Goal: Task Accomplishment & Management: Use online tool/utility

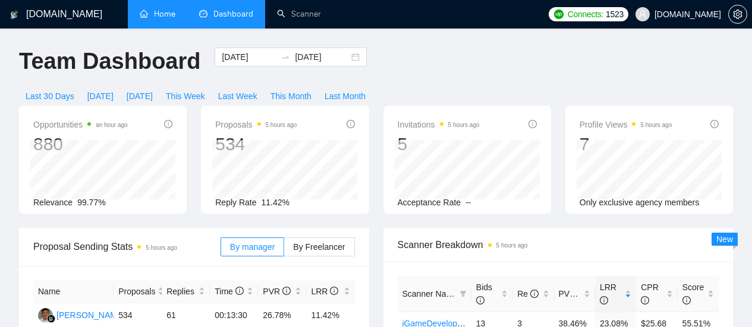
click at [159, 14] on link "Home" at bounding box center [158, 14] width 36 height 10
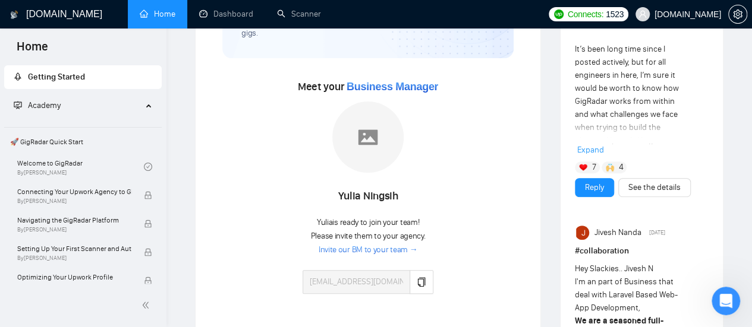
scroll to position [59, 0]
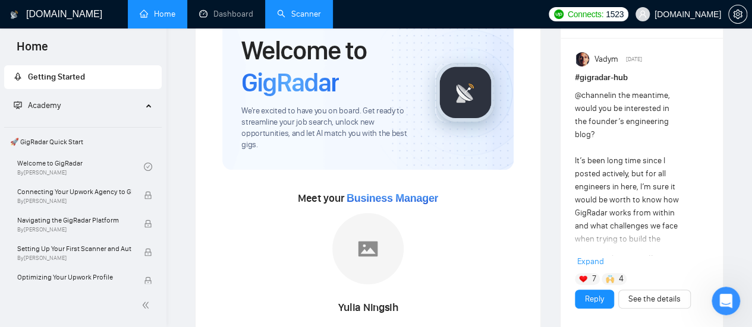
click at [301, 19] on link "Scanner" at bounding box center [299, 14] width 44 height 10
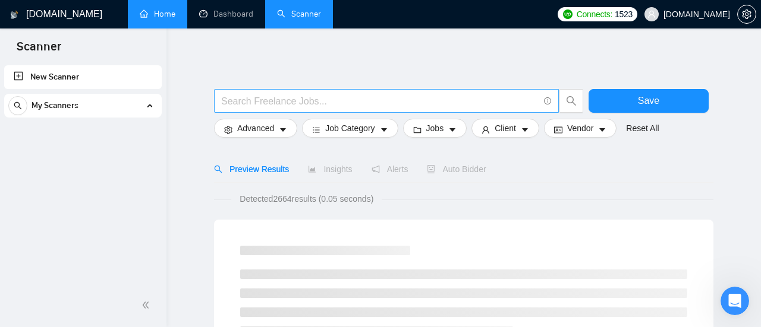
click at [288, 99] on input "text" at bounding box center [379, 101] width 317 height 15
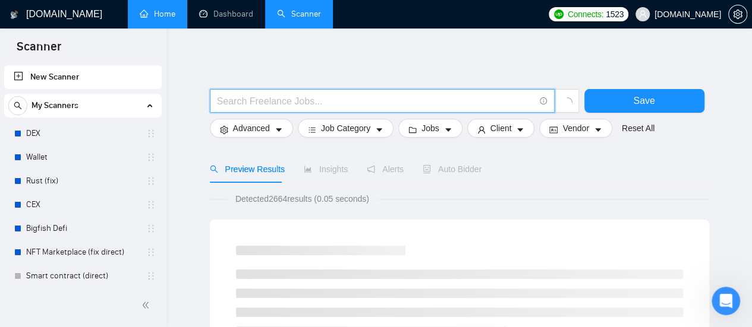
type input "SEO | "Search Engine Optimization" | "Search Optimization" | "Search Engine Mar…"
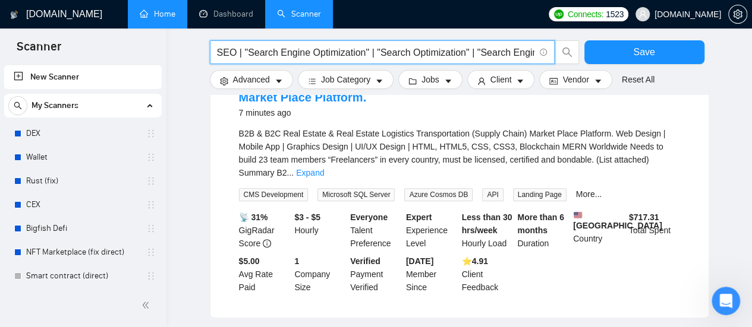
scroll to position [416, 0]
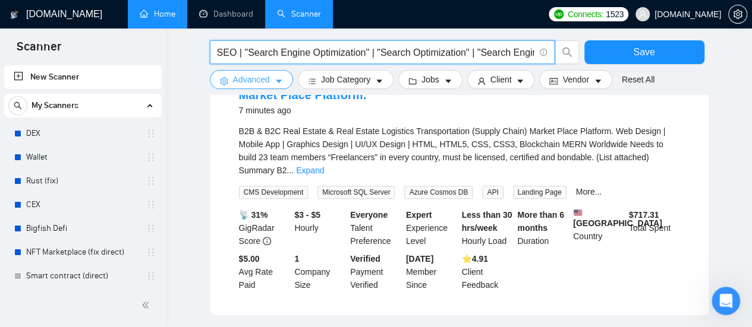
click at [262, 81] on span "Advanced" at bounding box center [251, 79] width 37 height 13
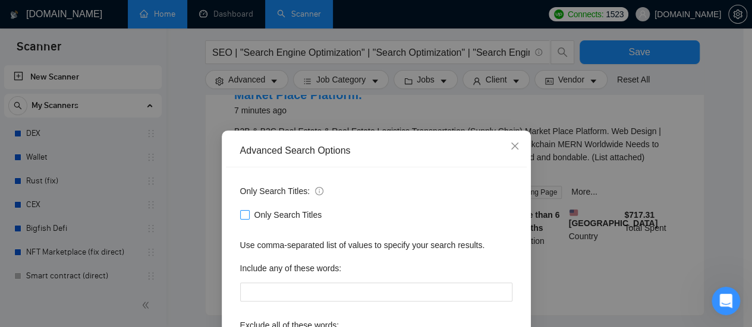
click at [240, 220] on label "Only Search Titles" at bounding box center [283, 215] width 87 height 13
click at [240, 219] on input "Only Search Titles" at bounding box center [244, 214] width 8 height 8
checkbox input "true"
click at [558, 113] on div "Advanced Search Options Only Search Titles: Only Search Titles Use comma-separa…" at bounding box center [376, 163] width 752 height 327
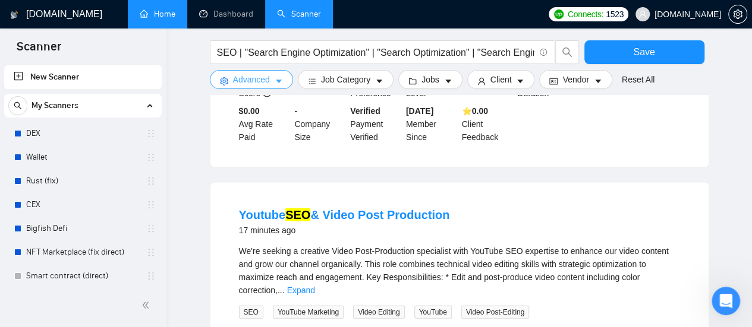
scroll to position [1070, 0]
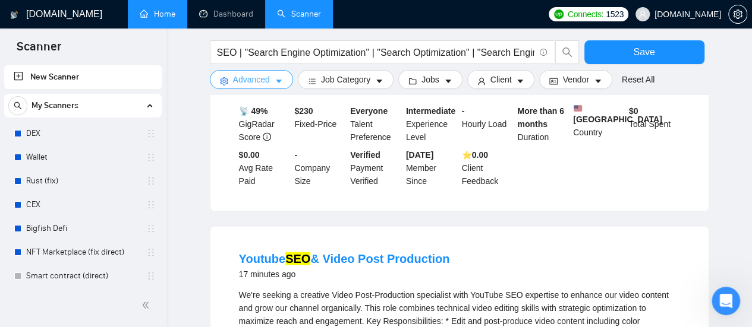
click at [275, 77] on icon "caret-down" at bounding box center [279, 81] width 8 height 8
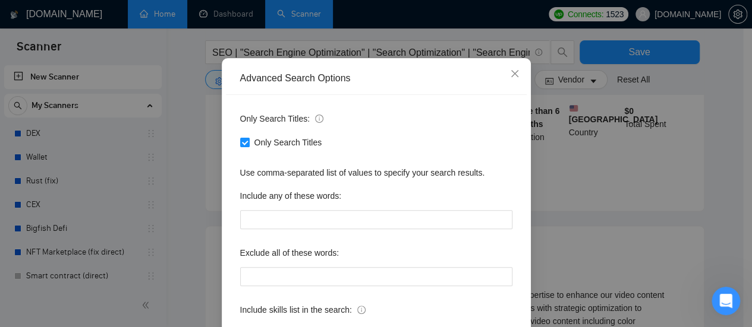
scroll to position [119, 0]
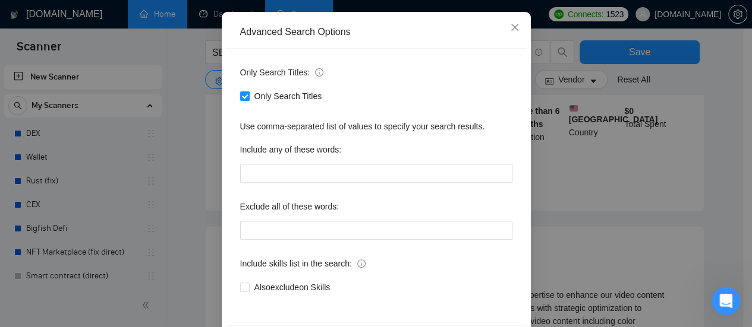
click at [550, 128] on div "Advanced Search Options Only Search Titles: Only Search Titles Use comma-separa…" at bounding box center [376, 163] width 752 height 327
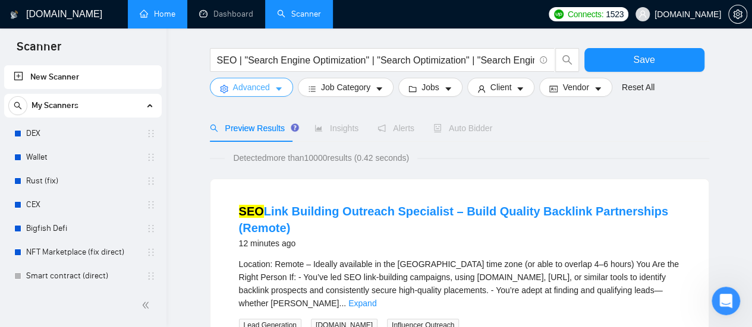
scroll to position [0, 0]
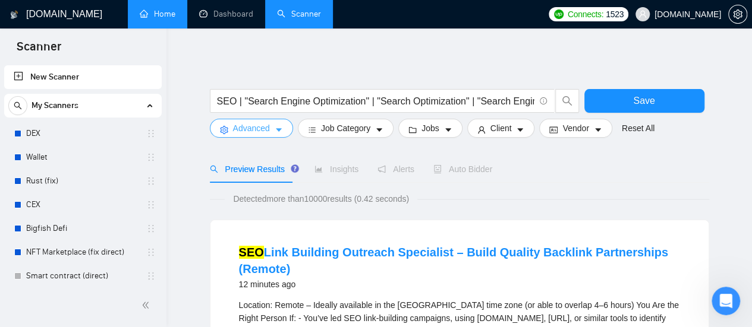
click at [275, 128] on icon "caret-down" at bounding box center [279, 130] width 8 height 8
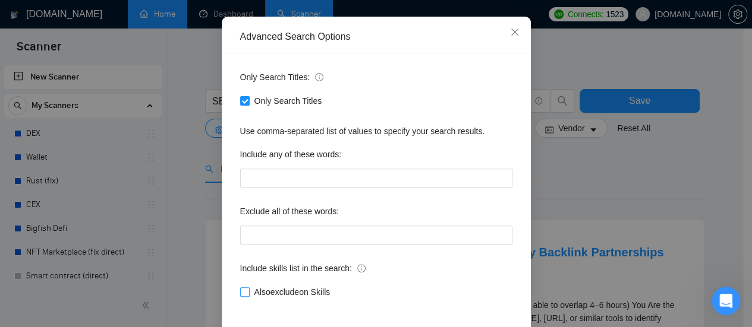
scroll to position [119, 0]
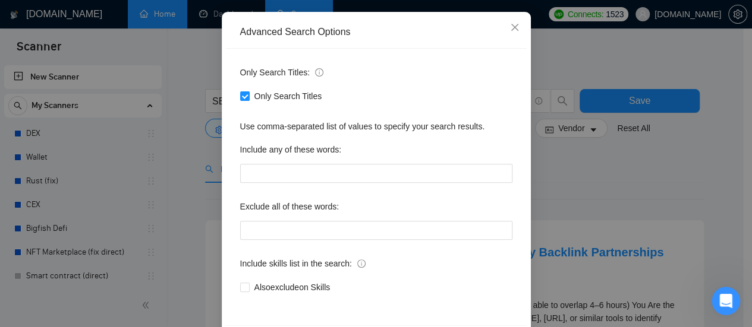
click at [600, 182] on div "Advanced Search Options Only Search Titles: Only Search Titles Use comma-separa…" at bounding box center [376, 163] width 752 height 327
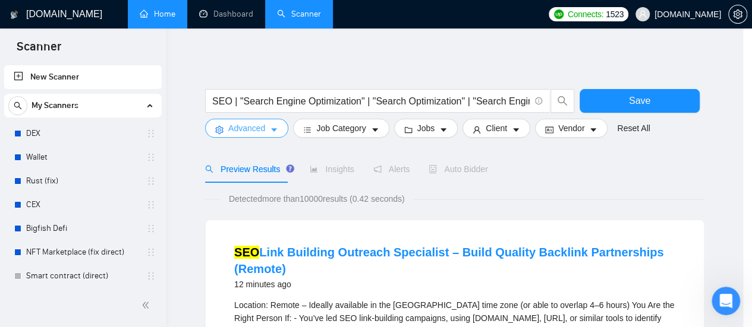
scroll to position [0, 0]
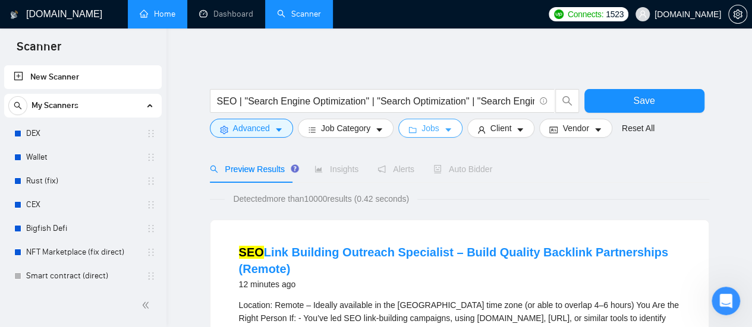
click at [421, 130] on span "Jobs" at bounding box center [430, 128] width 18 height 13
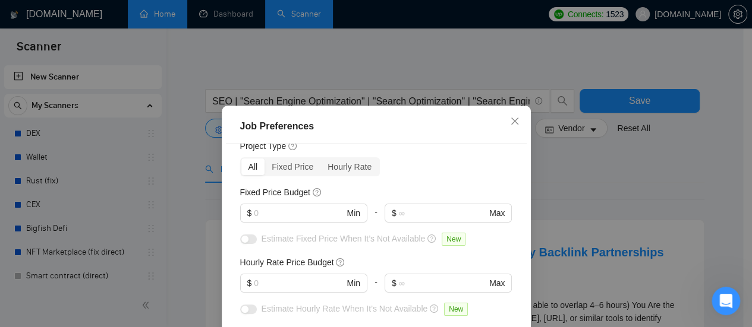
scroll to position [59, 0]
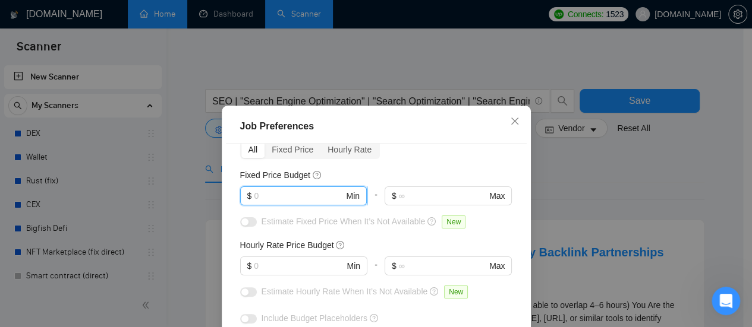
click at [277, 199] on input "text" at bounding box center [299, 196] width 90 height 13
type input "200"
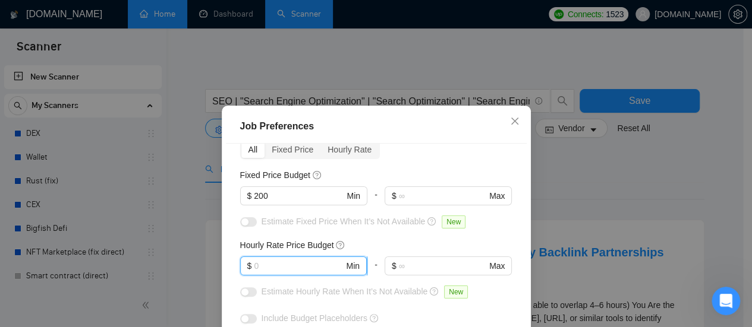
click at [284, 270] on input "text" at bounding box center [299, 266] width 90 height 13
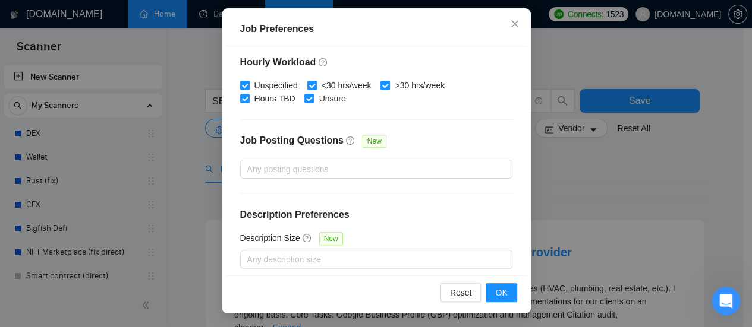
scroll to position [440, 0]
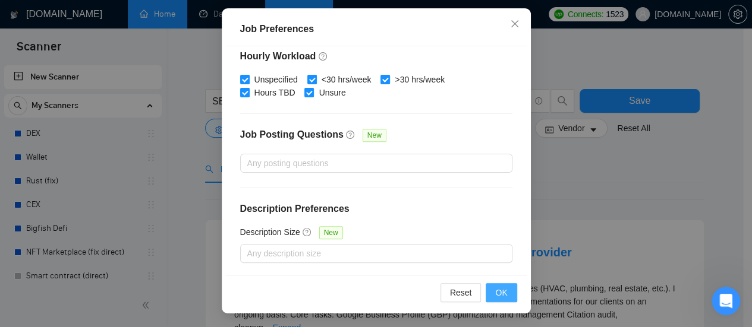
type input "20"
click at [500, 296] on span "OK" at bounding box center [501, 292] width 12 height 13
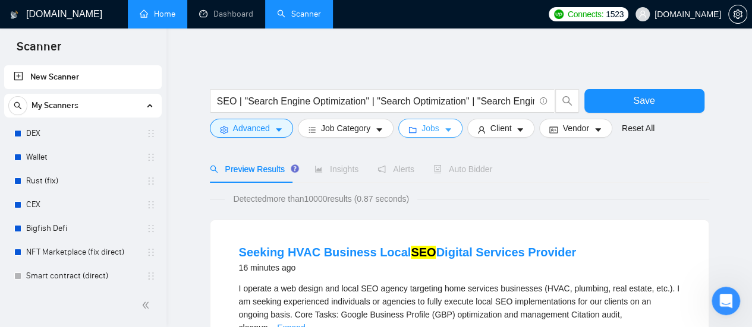
scroll to position [0, 0]
click at [504, 130] on span "Client" at bounding box center [500, 128] width 21 height 13
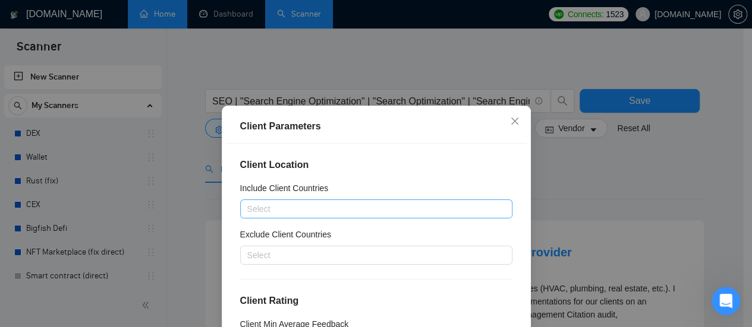
click at [285, 212] on div at bounding box center [370, 209] width 254 height 14
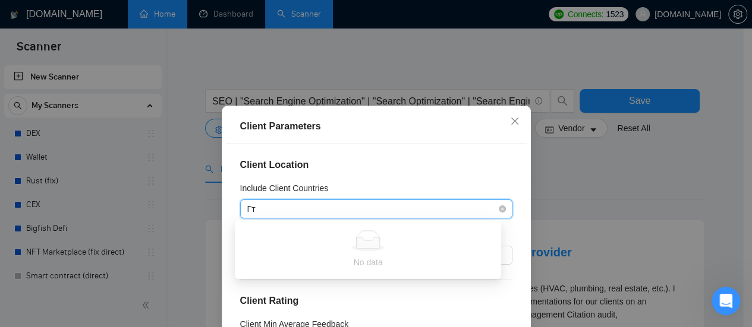
type input "Г"
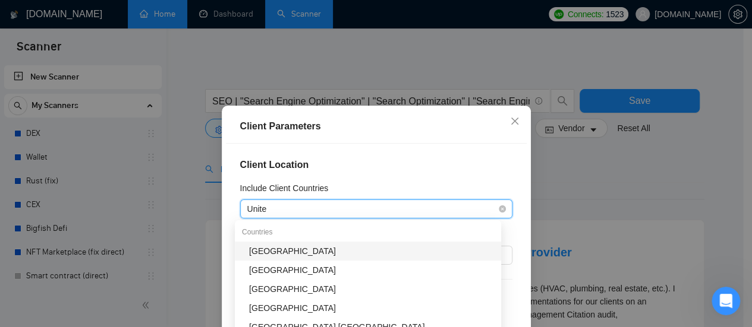
type input "United"
click at [285, 250] on div "[GEOGRAPHIC_DATA]" at bounding box center [371, 251] width 245 height 13
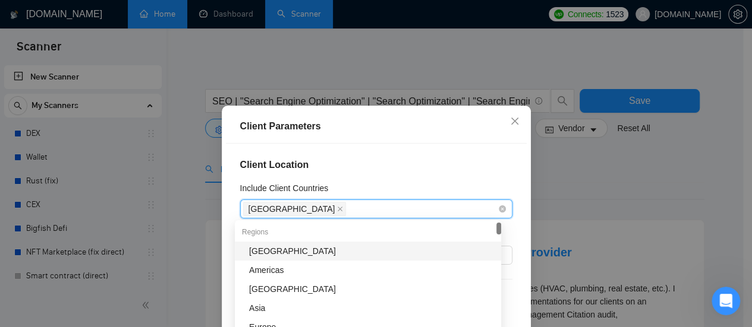
click at [351, 211] on div "[GEOGRAPHIC_DATA]" at bounding box center [370, 209] width 254 height 17
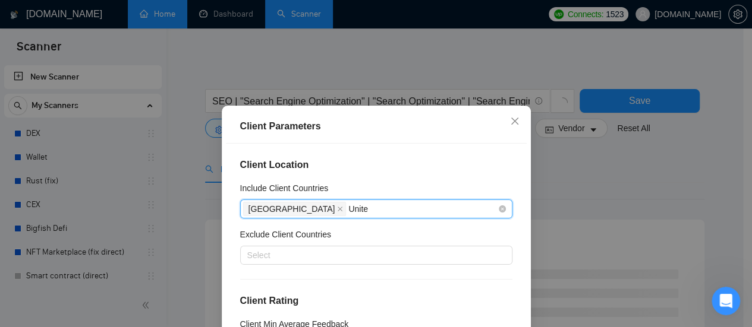
type input "United"
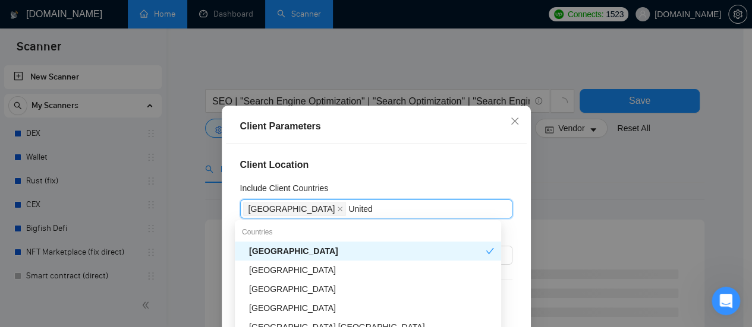
click at [323, 270] on div "[GEOGRAPHIC_DATA]" at bounding box center [371, 270] width 245 height 13
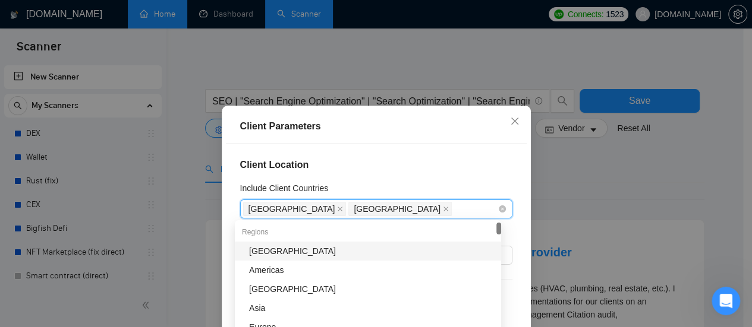
click at [411, 210] on div "[GEOGRAPHIC_DATA] [GEOGRAPHIC_DATA]" at bounding box center [370, 209] width 254 height 17
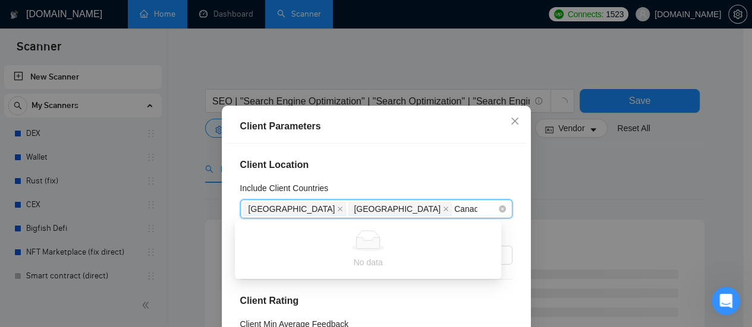
type input "[GEOGRAPHIC_DATA]"
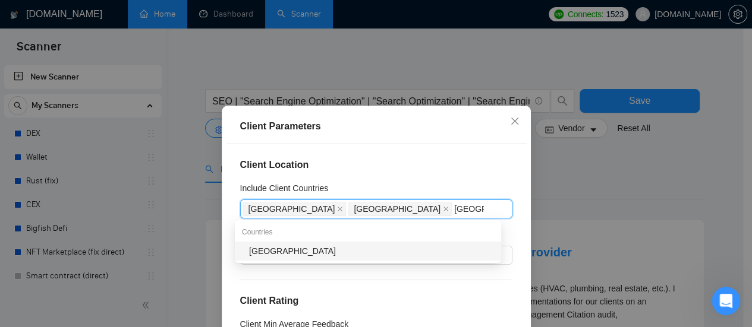
click at [266, 253] on div "[GEOGRAPHIC_DATA]" at bounding box center [371, 251] width 245 height 13
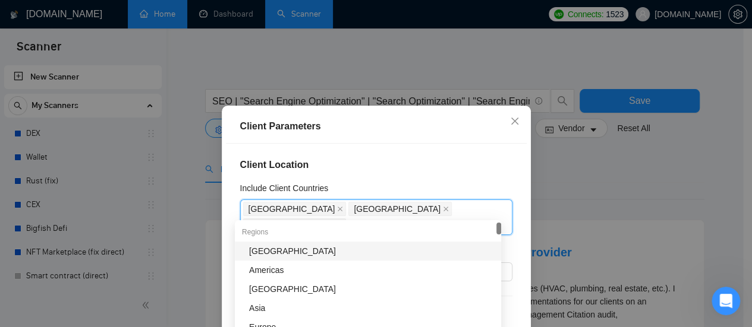
click at [408, 156] on div "Client Location Include Client Countries [GEOGRAPHIC_DATA] [GEOGRAPHIC_DATA] [G…" at bounding box center [376, 258] width 301 height 229
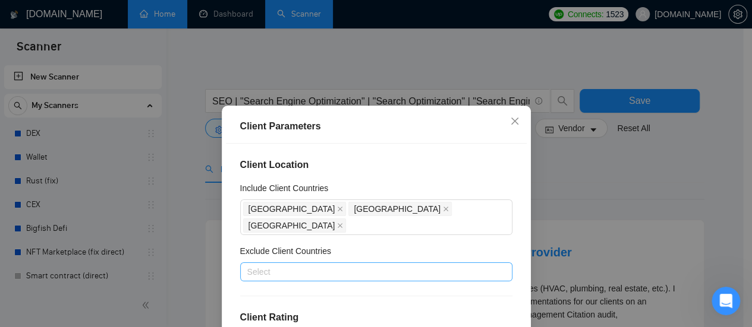
click at [295, 265] on div at bounding box center [370, 272] width 254 height 14
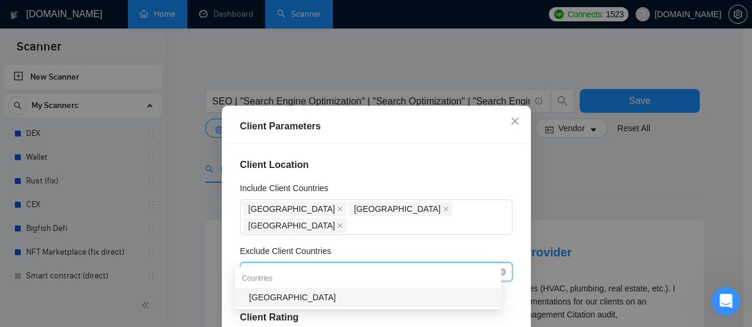
type input "[GEOGRAPHIC_DATA]"
click at [273, 302] on div "[GEOGRAPHIC_DATA]" at bounding box center [371, 297] width 245 height 13
click at [341, 264] on div "[GEOGRAPHIC_DATA]" at bounding box center [370, 272] width 254 height 17
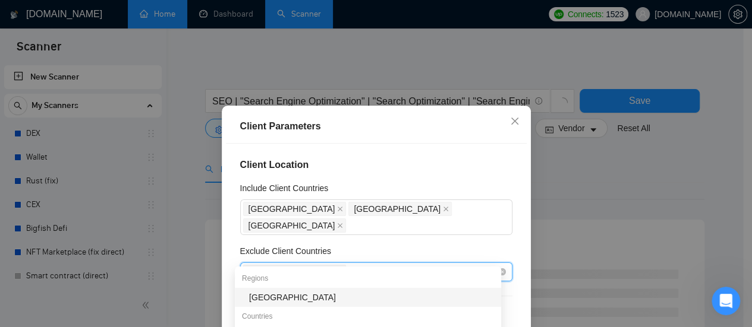
type input "[GEOGRAPHIC_DATA]"
click at [263, 303] on div "[GEOGRAPHIC_DATA]" at bounding box center [371, 297] width 245 height 13
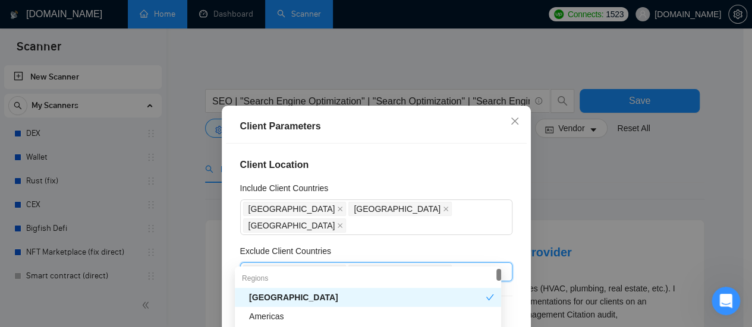
click at [260, 297] on div "[GEOGRAPHIC_DATA]" at bounding box center [367, 297] width 237 height 13
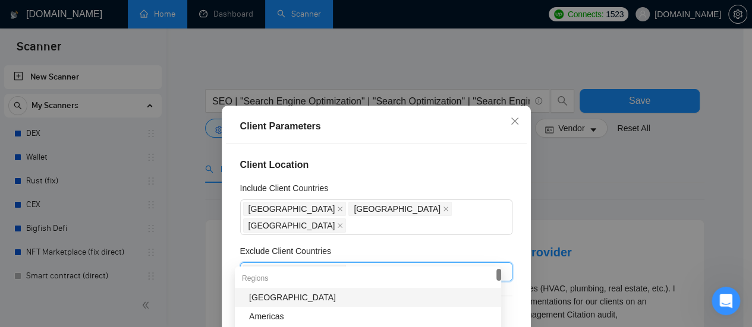
click at [256, 297] on div "[GEOGRAPHIC_DATA]" at bounding box center [371, 297] width 245 height 13
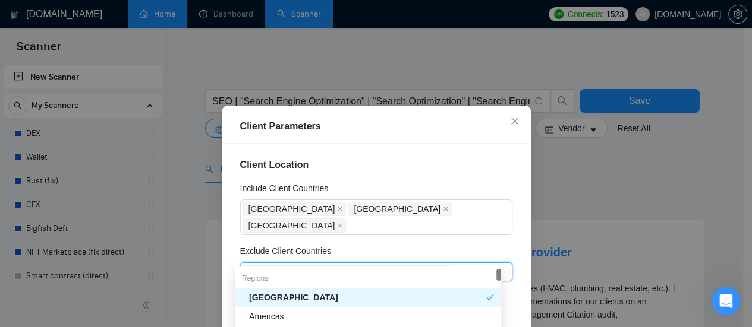
click at [462, 245] on div "Exclude Client Countries" at bounding box center [376, 254] width 272 height 18
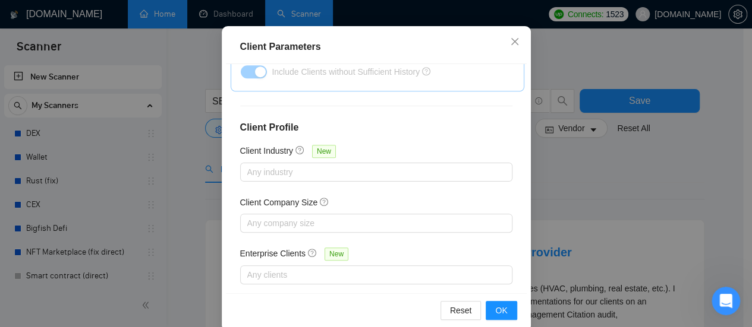
scroll to position [97, 0]
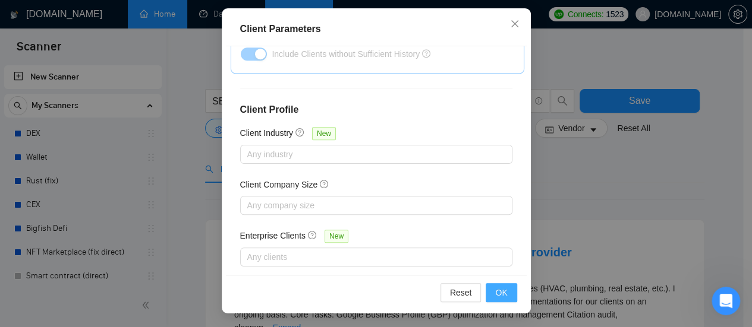
click at [497, 294] on span "OK" at bounding box center [501, 292] width 12 height 13
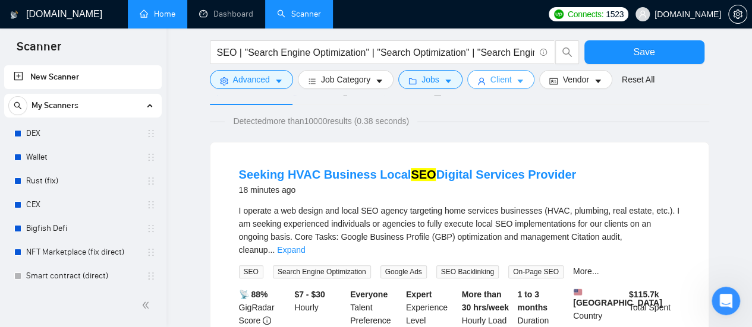
scroll to position [59, 0]
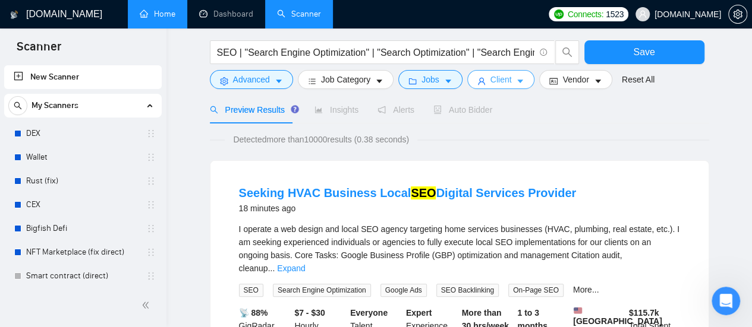
click at [516, 78] on icon "caret-down" at bounding box center [520, 81] width 8 height 8
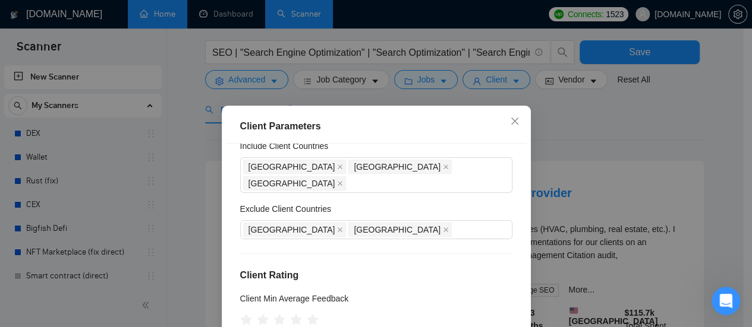
scroll to position [0, 0]
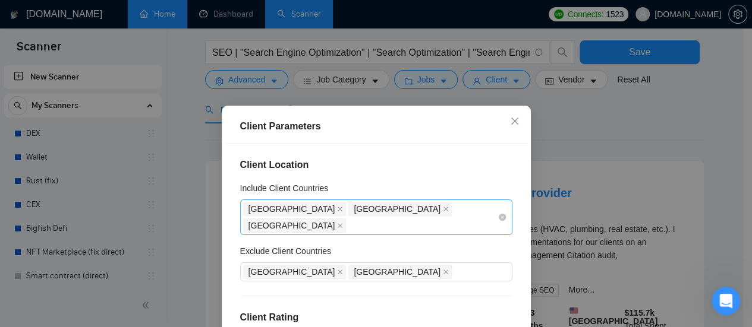
click at [443, 209] on icon "close" at bounding box center [446, 209] width 6 height 6
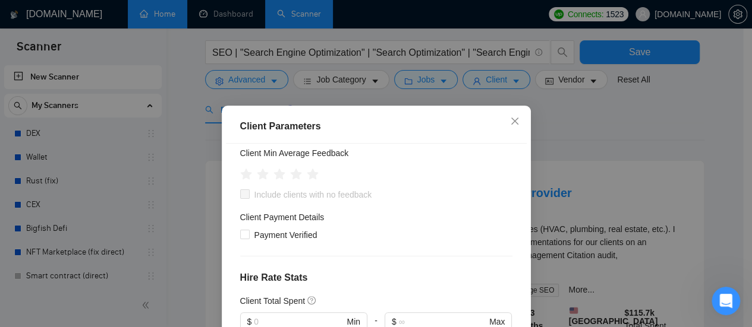
scroll to position [297, 0]
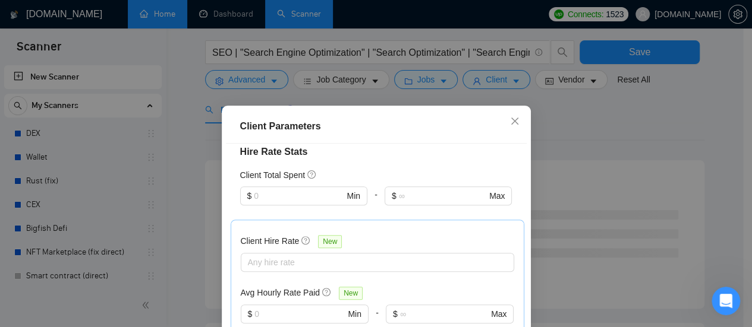
click at [496, 293] on div "Client Parameters Client Location Include Client Countries [GEOGRAPHIC_DATA] [G…" at bounding box center [376, 259] width 309 height 306
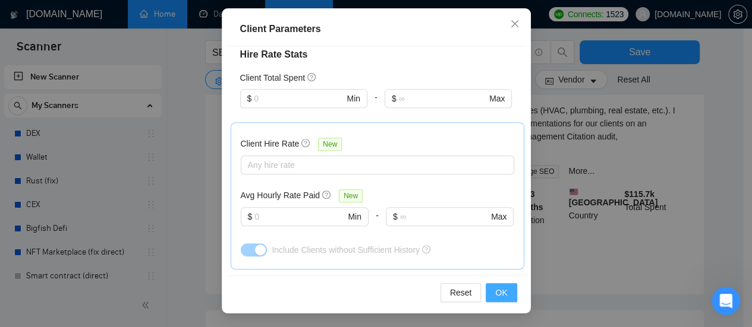
click at [495, 288] on span "OK" at bounding box center [501, 292] width 12 height 13
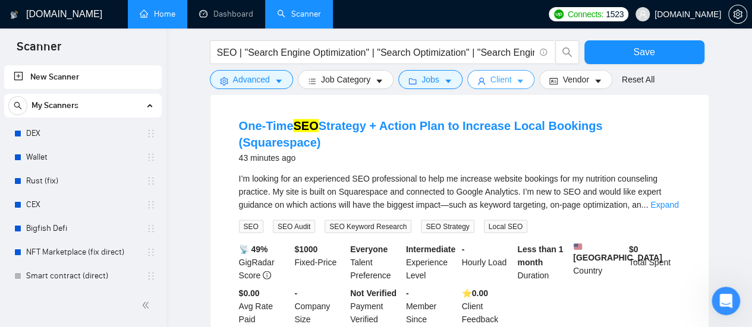
scroll to position [1248, 0]
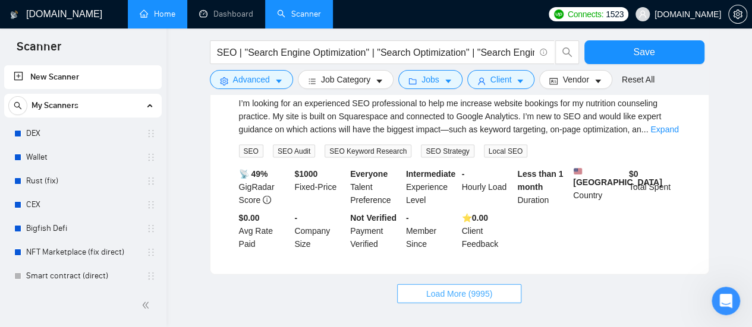
click at [484, 288] on span "Load More (9995)" at bounding box center [459, 294] width 66 height 13
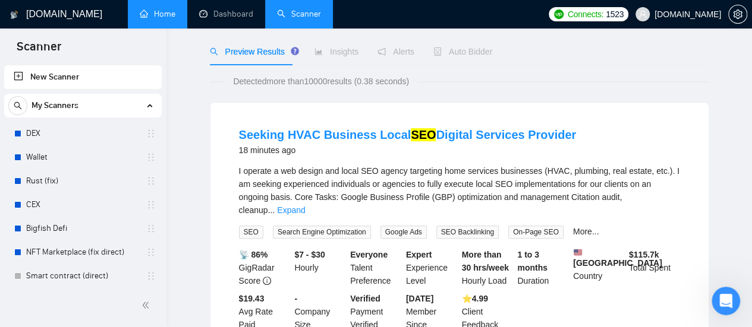
scroll to position [0, 0]
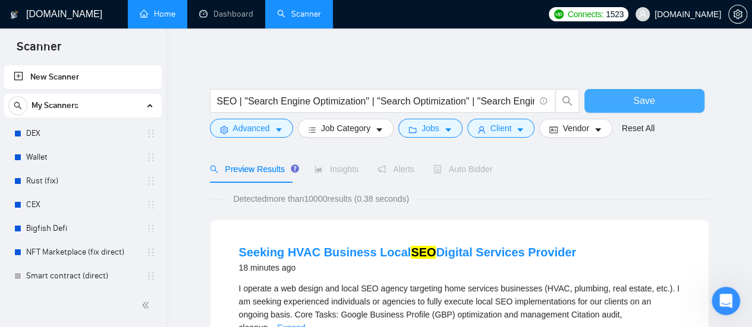
click at [700, 93] on button "Save" at bounding box center [644, 101] width 120 height 24
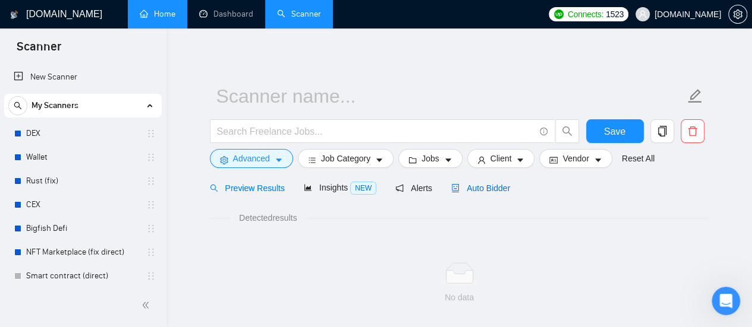
click at [478, 191] on span "Auto Bidder" at bounding box center [480, 189] width 59 height 10
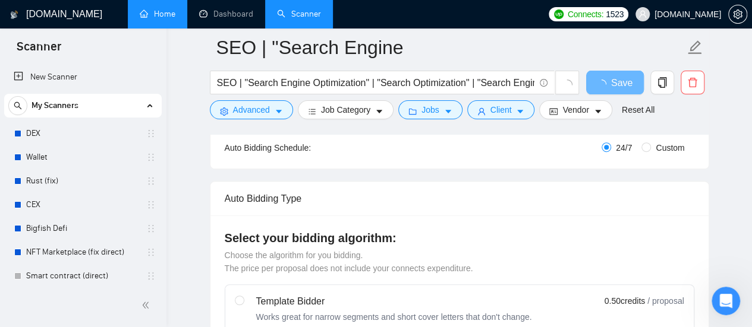
scroll to position [238, 0]
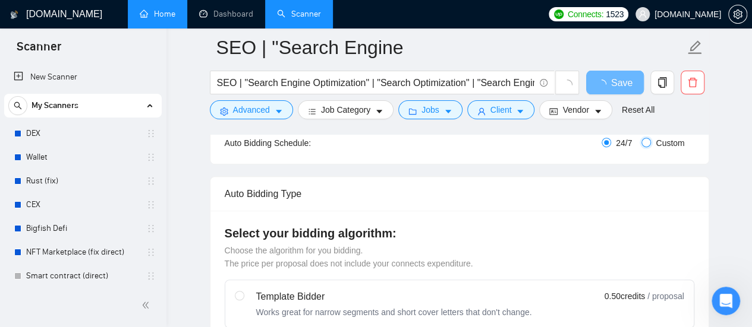
click at [648, 142] on input "Custom" at bounding box center [646, 143] width 10 height 10
radio input "true"
radio input "false"
checkbox input "true"
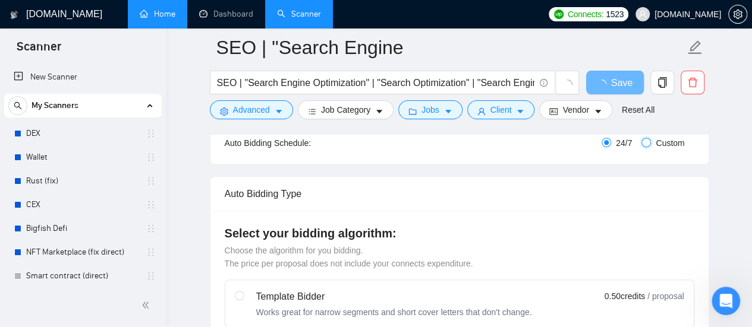
checkbox input "true"
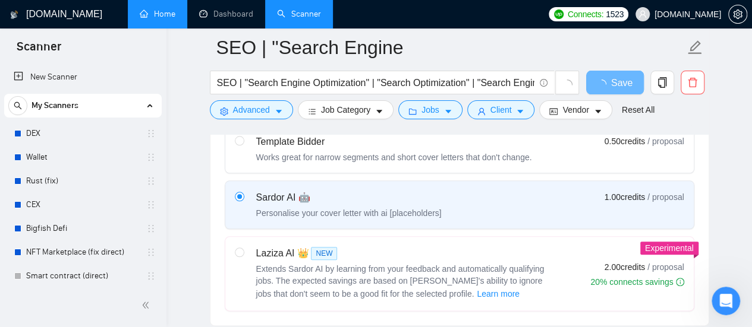
scroll to position [594, 0]
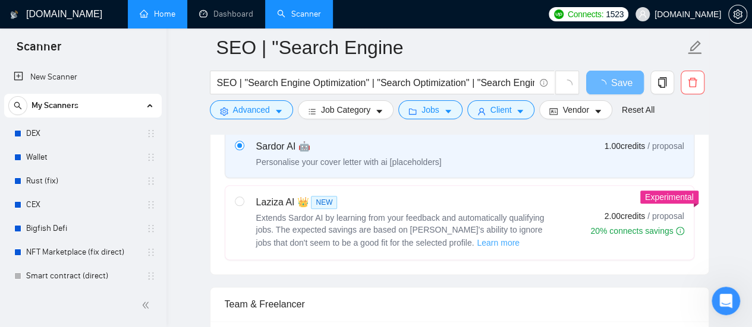
click at [404, 185] on div "Experimental Laziza AI 👑 NEW Extends Sardor AI by learning from your feedback a…" at bounding box center [460, 222] width 470 height 75
click at [402, 186] on label "Laziza AI 👑 NEW Extends Sardor AI by learning from your feedback and automatica…" at bounding box center [459, 223] width 468 height 74
click at [243, 197] on input "radio" at bounding box center [239, 201] width 8 height 8
radio input "true"
click at [426, 196] on div "Laziza AI 👑 NEW" at bounding box center [404, 203] width 297 height 14
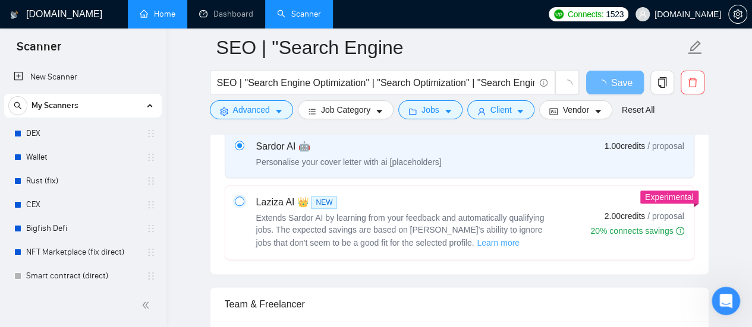
click at [243, 197] on input "radio" at bounding box center [239, 201] width 8 height 8
click at [477, 237] on span "Learn more" at bounding box center [498, 243] width 43 height 13
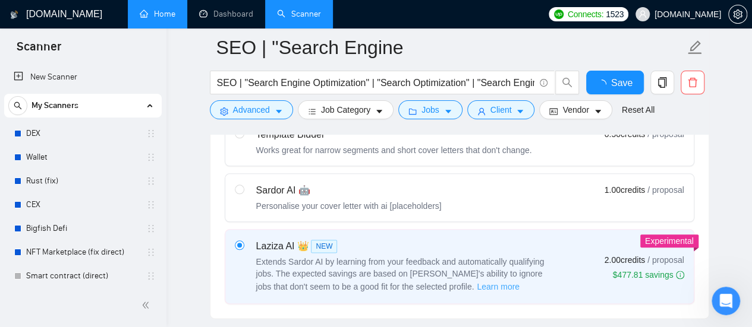
radio input "false"
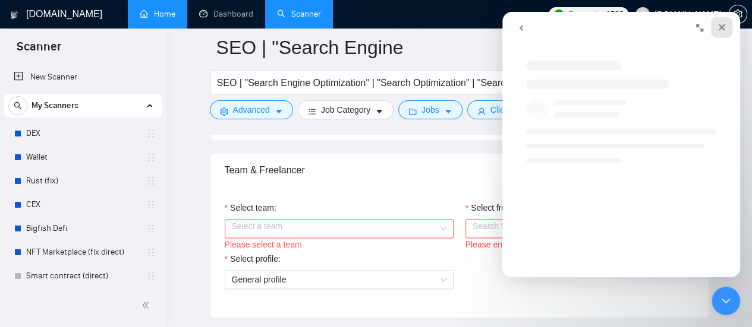
click at [720, 24] on icon "Закрыть" at bounding box center [722, 28] width 10 height 10
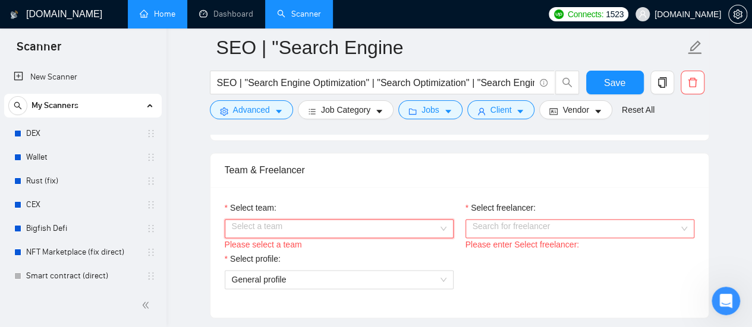
click at [403, 223] on input "Select team:" at bounding box center [335, 229] width 206 height 18
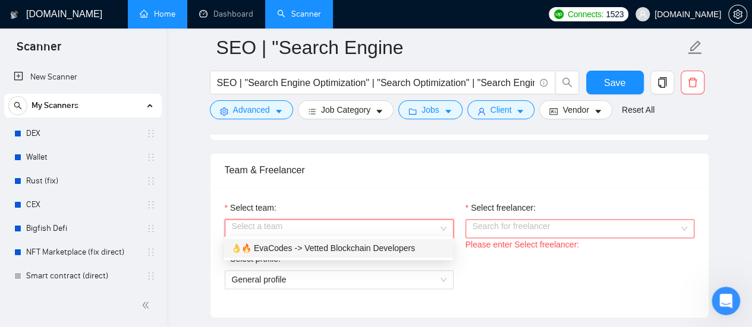
click at [341, 250] on div "👌🔥 EvaCodes -> Vetted Blockchain Developers" at bounding box center [338, 248] width 215 height 13
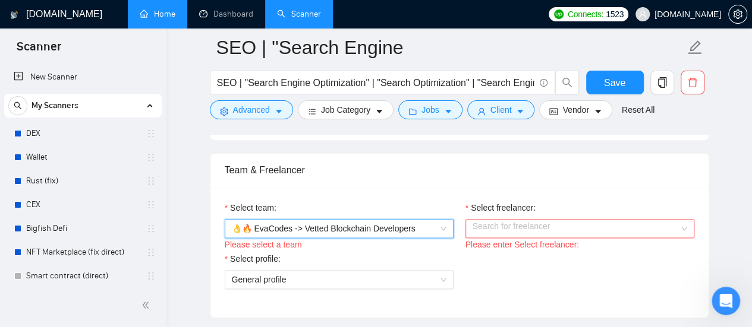
click at [552, 220] on input "Select freelancer:" at bounding box center [576, 229] width 206 height 18
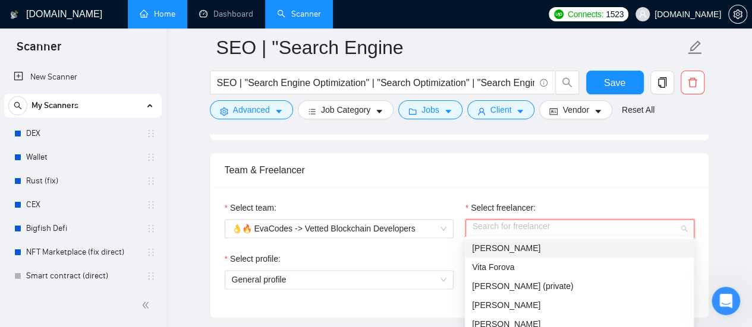
click at [552, 251] on div "[PERSON_NAME]" at bounding box center [579, 248] width 215 height 13
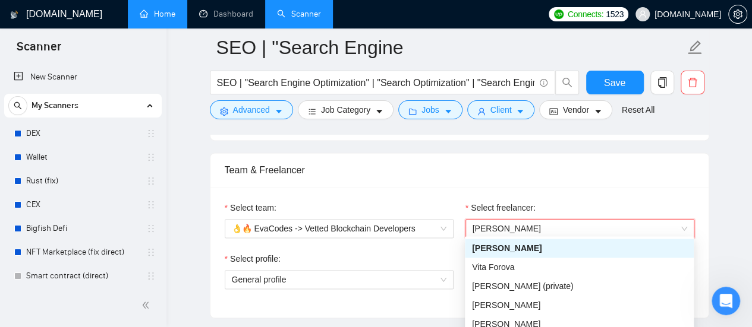
click at [676, 189] on div "Select team: 👌🔥 EvaCodes -> Vetted Blockchain Developers Select freelancer: 424…" at bounding box center [459, 252] width 498 height 131
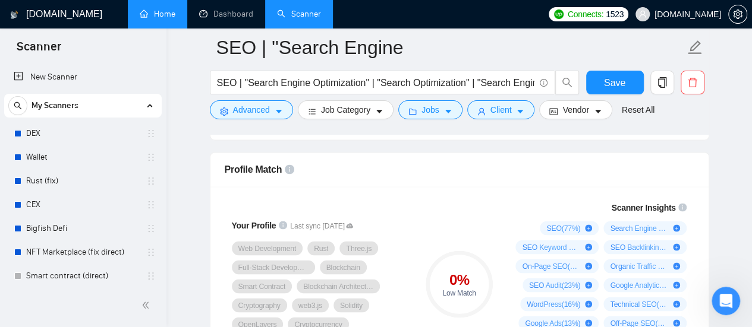
scroll to position [1010, 0]
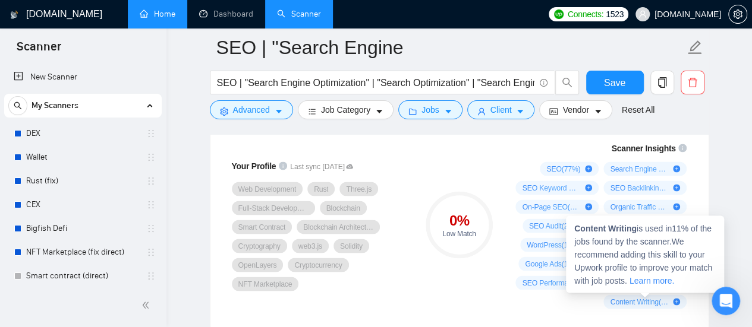
drag, startPoint x: 550, startPoint y: 163, endPoint x: 626, endPoint y: 298, distance: 154.7
click at [626, 300] on div "SEO ( 77 %) Search Engine Optimization ( 72 %) SEO Keyword Research ( 64 %) SEO…" at bounding box center [599, 235] width 176 height 147
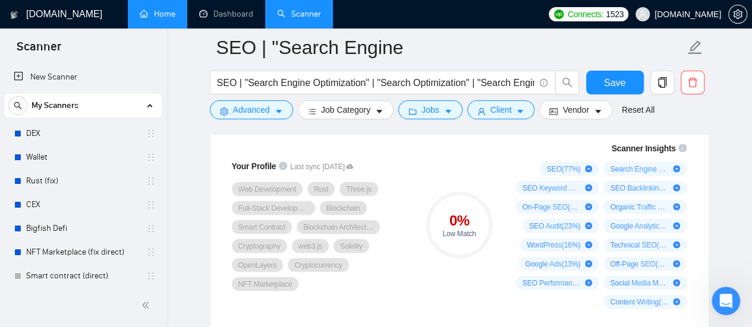
click at [486, 284] on div "0 % Low Match" at bounding box center [459, 225] width 80 height 182
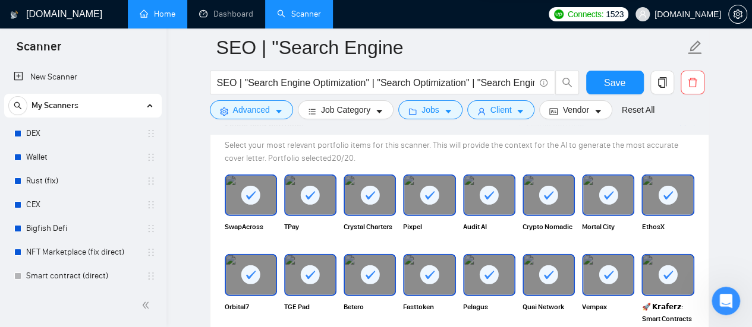
scroll to position [1308, 0]
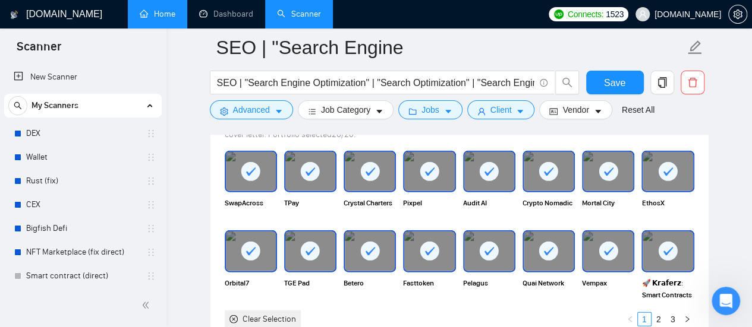
click at [437, 162] on icon at bounding box center [430, 172] width 20 height 20
drag, startPoint x: 492, startPoint y: 168, endPoint x: 508, endPoint y: 168, distance: 16.0
click at [493, 169] on icon at bounding box center [489, 172] width 20 height 20
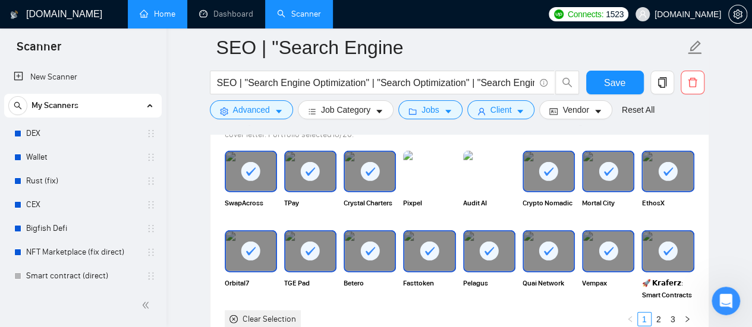
click at [544, 168] on rect at bounding box center [548, 171] width 19 height 19
click at [376, 166] on rect at bounding box center [369, 171] width 19 height 19
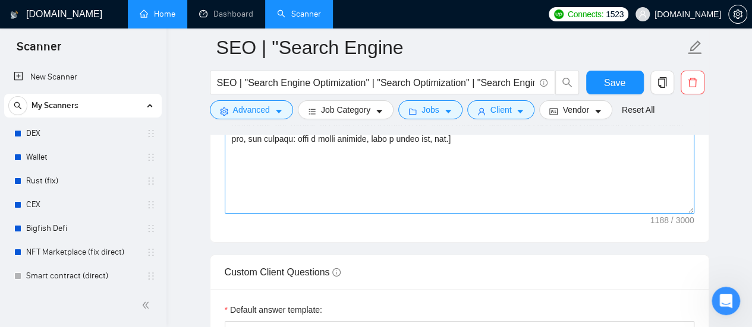
scroll to position [1961, 0]
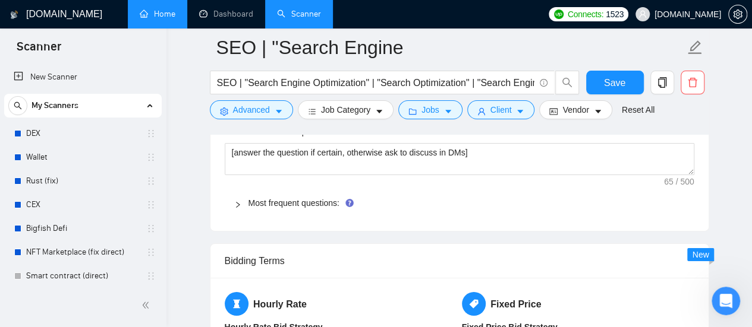
click at [292, 206] on div "Most frequent questions:" at bounding box center [460, 203] width 470 height 27
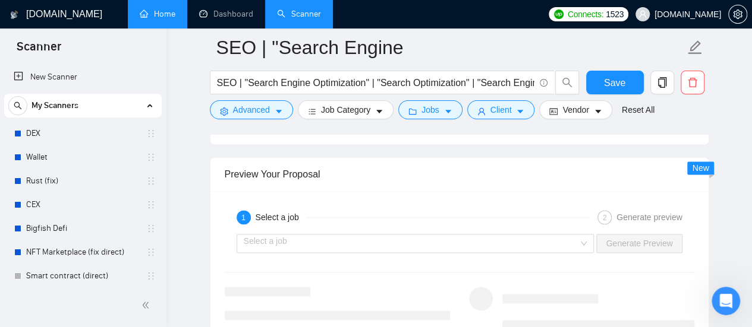
scroll to position [2972, 0]
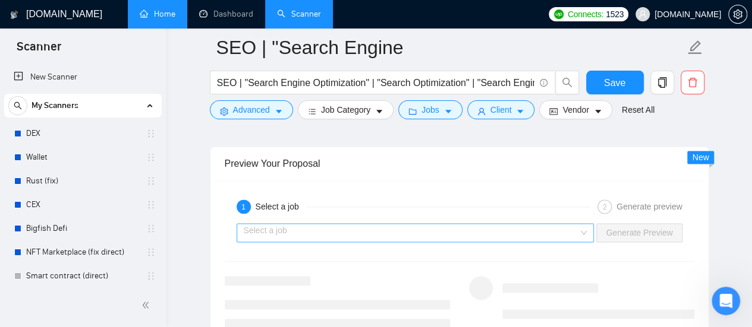
click at [480, 224] on input "search" at bounding box center [411, 233] width 335 height 18
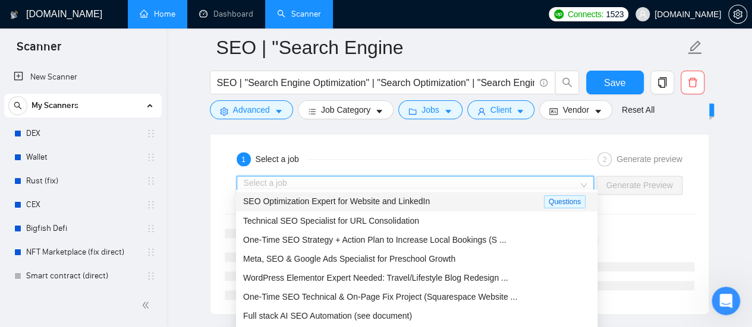
scroll to position [3031, 0]
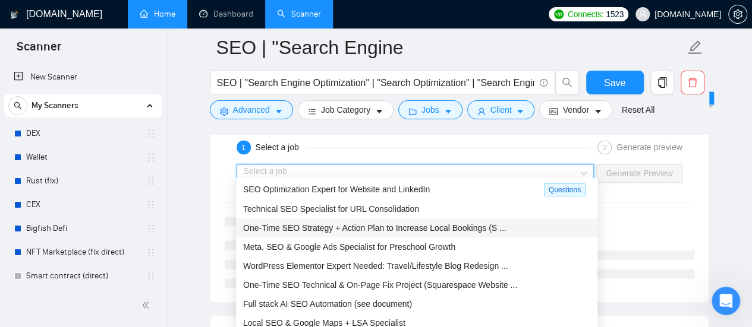
click at [365, 229] on span "One-Time SEO Strategy + Action Plan to Increase Local Bookings (S ..." at bounding box center [374, 228] width 263 height 10
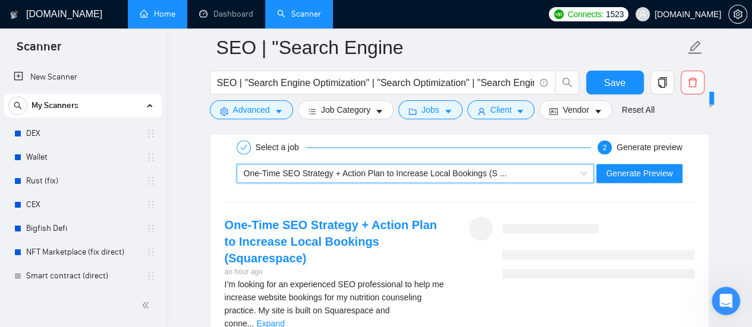
click at [374, 169] on span "One-Time SEO Strategy + Action Plan to Increase Local Bookings (S ..." at bounding box center [375, 174] width 263 height 10
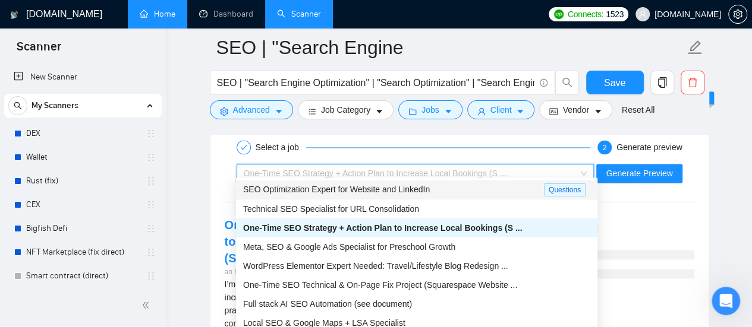
click at [318, 191] on span "SEO Optimization Expert for Website and LinkedIn" at bounding box center [336, 190] width 187 height 10
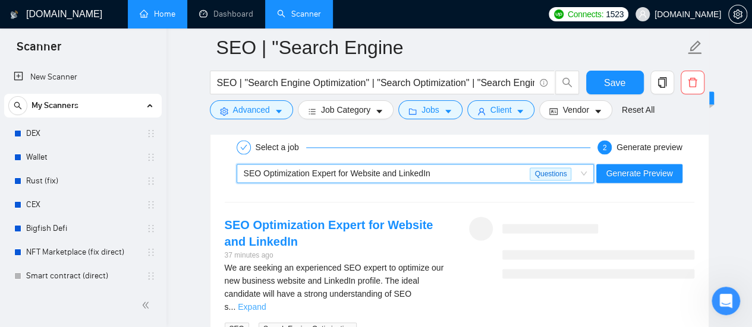
click at [266, 303] on link "Expand" at bounding box center [252, 308] width 28 height 10
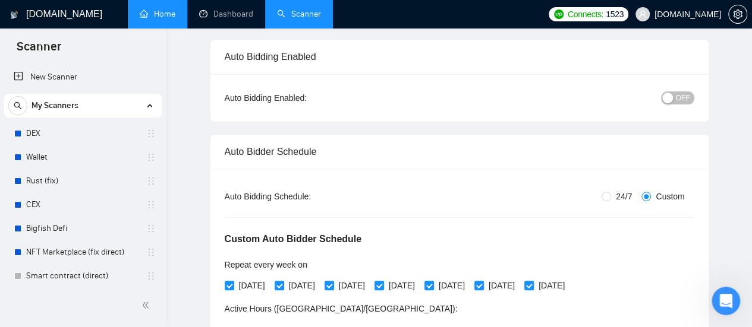
scroll to position [5, 0]
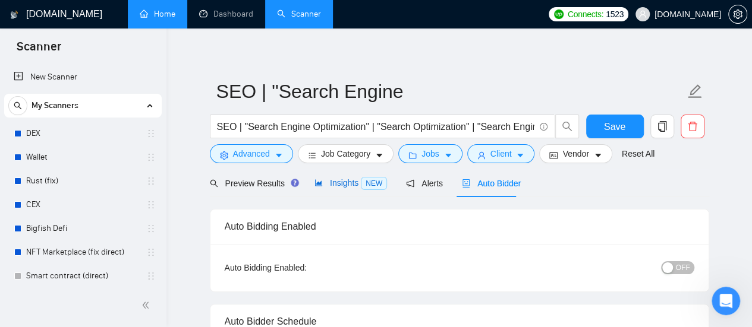
click at [338, 184] on span "Insights NEW" at bounding box center [350, 183] width 73 height 10
